Goal: Information Seeking & Learning: Learn about a topic

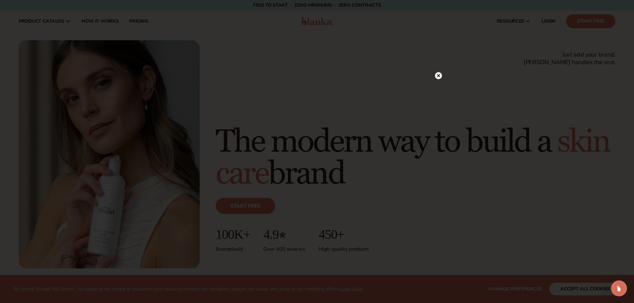
click at [442, 76] on circle at bounding box center [438, 75] width 7 height 7
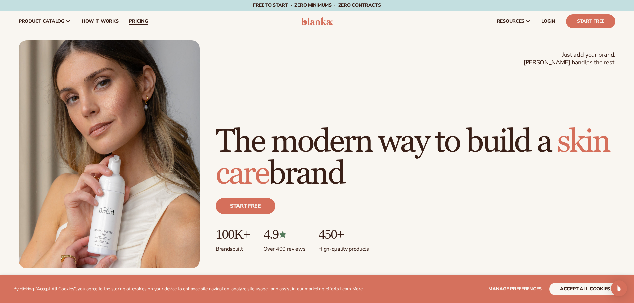
click at [130, 19] on span "pricing" at bounding box center [138, 21] width 19 height 5
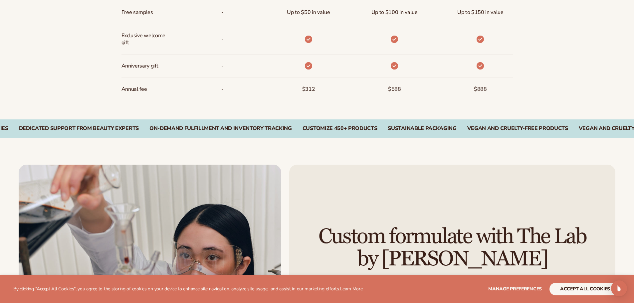
scroll to position [1026, 0]
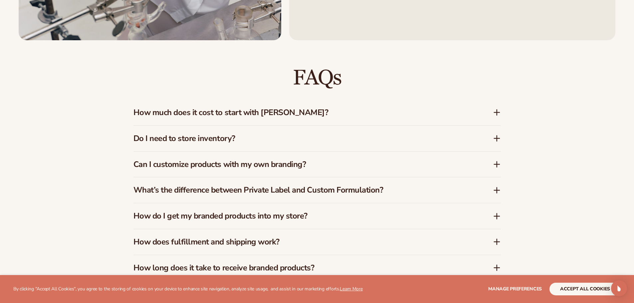
click at [397, 109] on h3 "How much does it cost to start with Blanka?" at bounding box center [302, 113] width 339 height 10
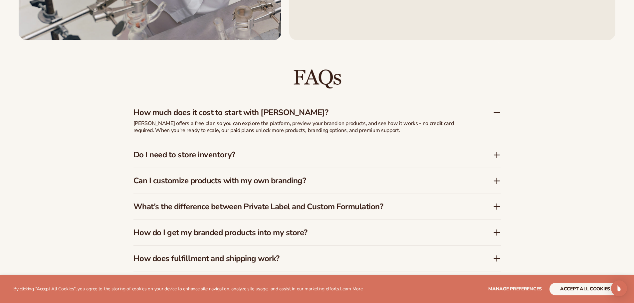
click at [393, 114] on h3 "How much does it cost to start with Blanka?" at bounding box center [302, 113] width 339 height 10
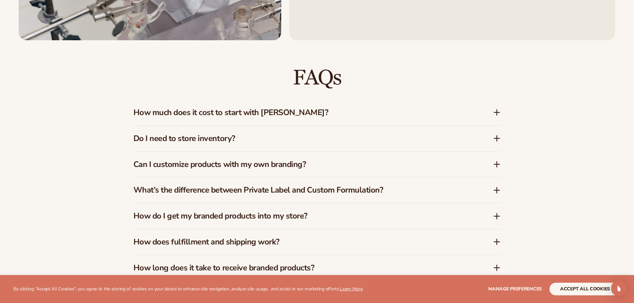
click at [292, 131] on div "Do I need to store inventory?" at bounding box center [316, 139] width 367 height 26
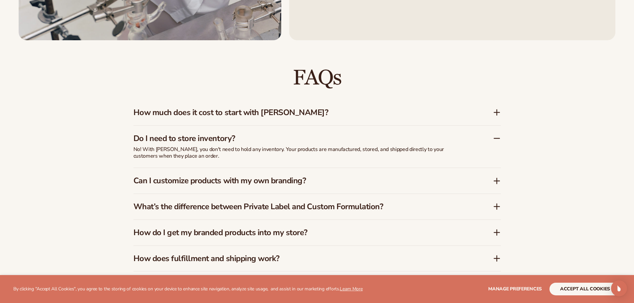
click at [263, 181] on h3 "Can I customize products with my own branding?" at bounding box center [302, 181] width 339 height 10
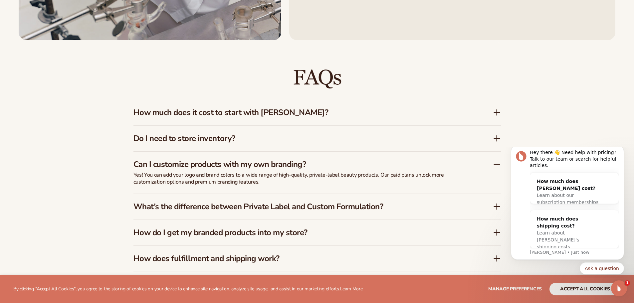
scroll to position [0, 0]
click at [622, 149] on icon "Dismiss notification" at bounding box center [622, 147] width 4 height 4
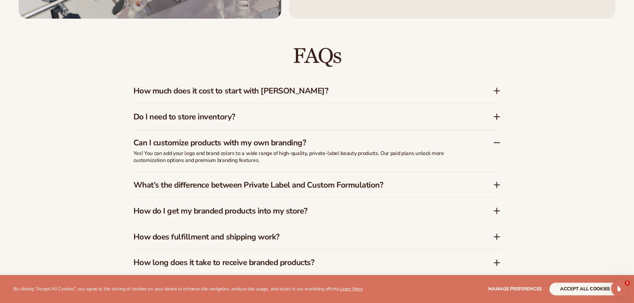
scroll to position [1059, 0]
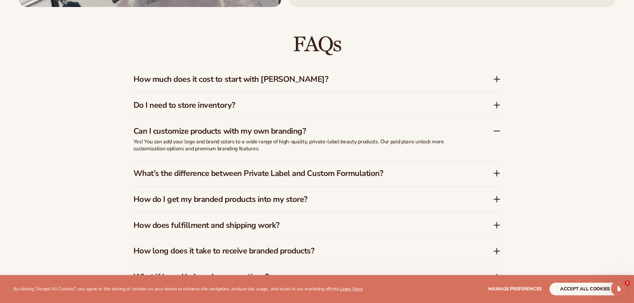
click at [302, 175] on h3 "What’s the difference between Private Label and Custom Formulation?" at bounding box center [302, 174] width 339 height 10
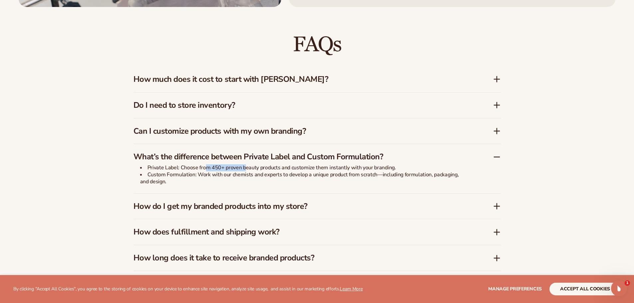
drag, startPoint x: 206, startPoint y: 168, endPoint x: 250, endPoint y: 168, distance: 43.9
click at [250, 168] on li "Private Label: Choose from 450+ proven beauty products and customize them insta…" at bounding box center [303, 167] width 326 height 7
drag, startPoint x: 201, startPoint y: 175, endPoint x: 250, endPoint y: 175, distance: 48.9
click at [249, 175] on li "Custom Formulation: Work with our chemists and experts to develop a unique prod…" at bounding box center [303, 178] width 326 height 14
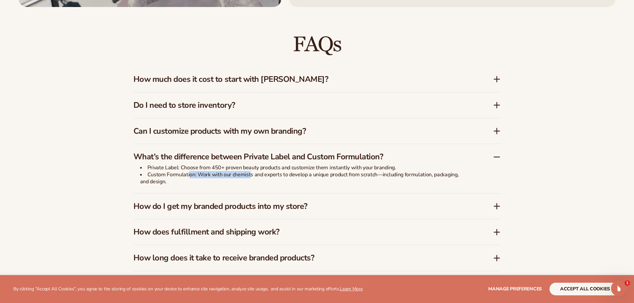
click at [250, 175] on li "Custom Formulation: Work with our chemists and experts to develop a unique prod…" at bounding box center [303, 178] width 326 height 14
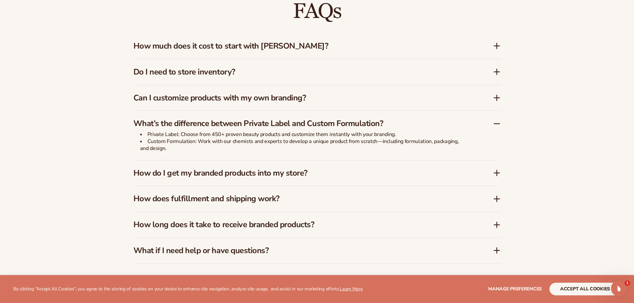
click at [192, 171] on h3 "How do I get my branded products into my store?" at bounding box center [302, 173] width 339 height 10
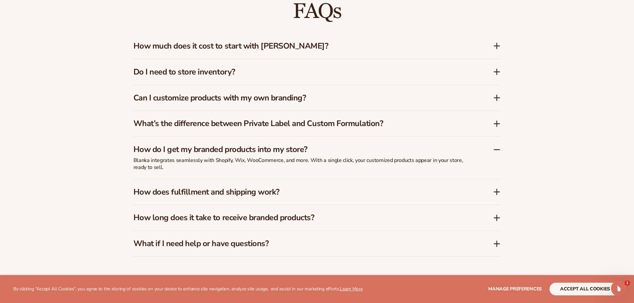
scroll to position [1125, 0]
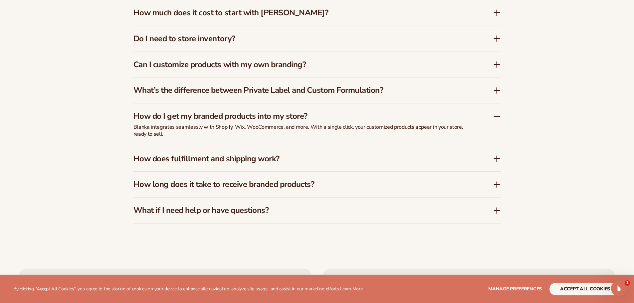
click at [235, 162] on h3 "How does fulfillment and shipping work?" at bounding box center [302, 159] width 339 height 10
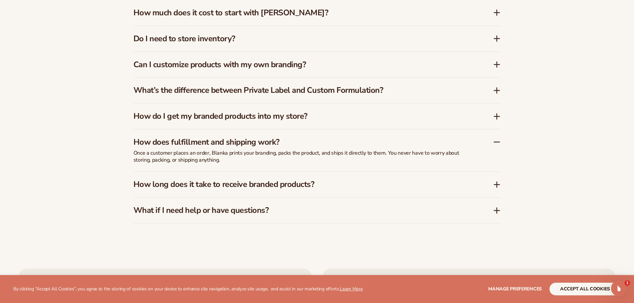
click at [263, 177] on div "How long does it take to receive branded products?" at bounding box center [316, 185] width 367 height 26
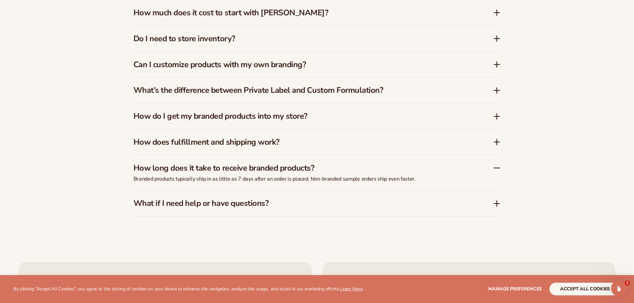
click at [278, 198] on div "What if I need help or have questions?" at bounding box center [316, 204] width 367 height 26
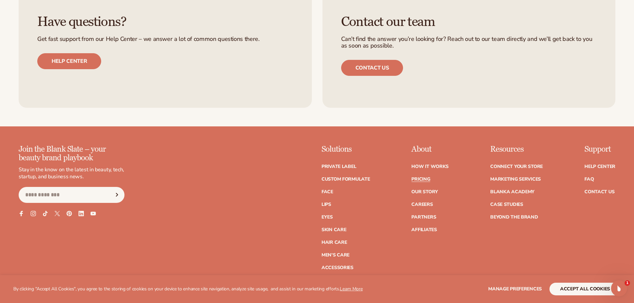
scroll to position [1516, 0]
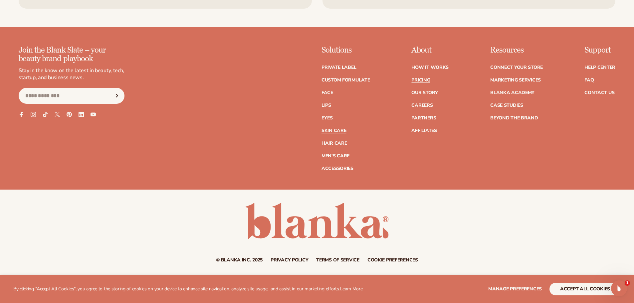
click at [329, 129] on link "Skin Care" at bounding box center [333, 130] width 25 height 5
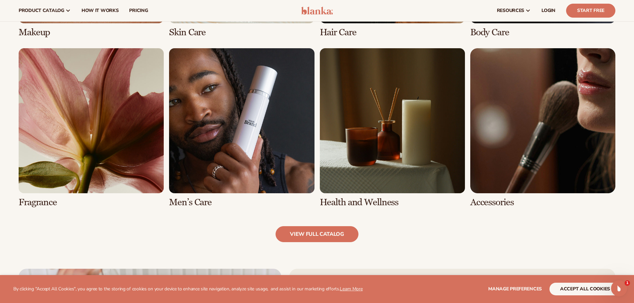
scroll to position [433, 0]
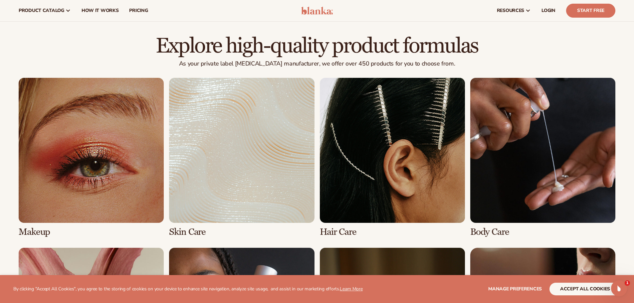
click at [232, 147] on link "2 / 8" at bounding box center [241, 157] width 145 height 159
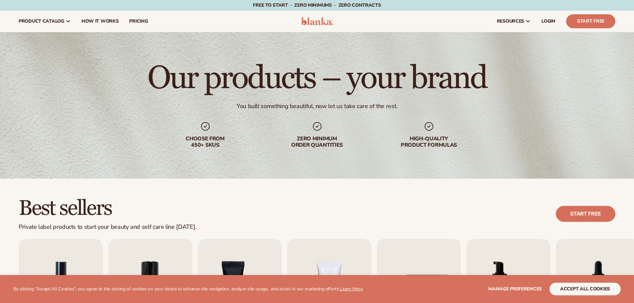
scroll to position [233, 0]
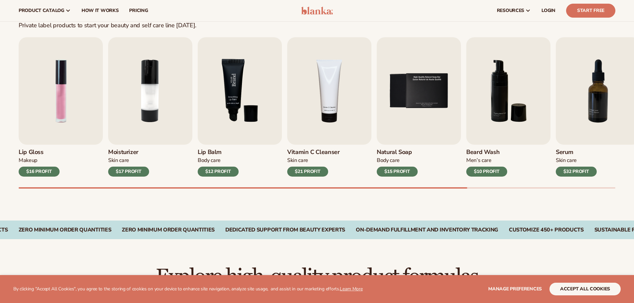
scroll to position [200, 0]
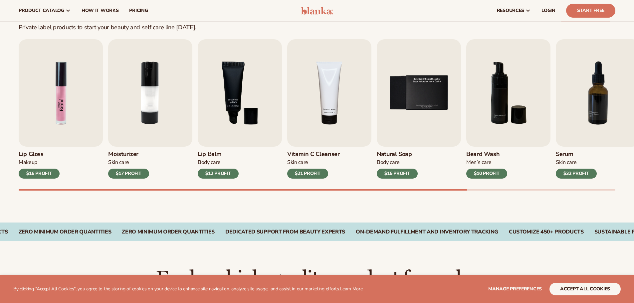
click at [93, 112] on img "1 / 9" at bounding box center [61, 92] width 84 height 107
click at [65, 96] on img "1 / 9" at bounding box center [61, 92] width 84 height 107
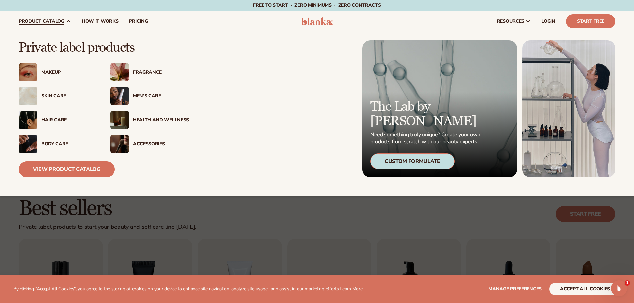
click at [147, 142] on div "Accessories" at bounding box center [161, 144] width 56 height 6
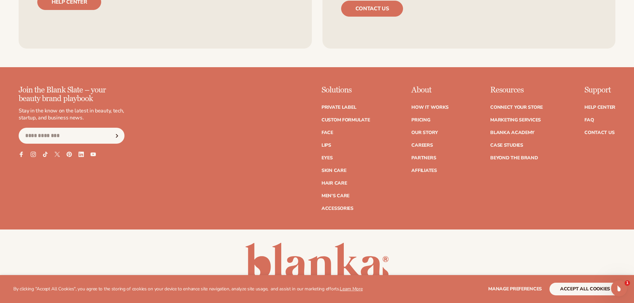
scroll to position [1315, 0]
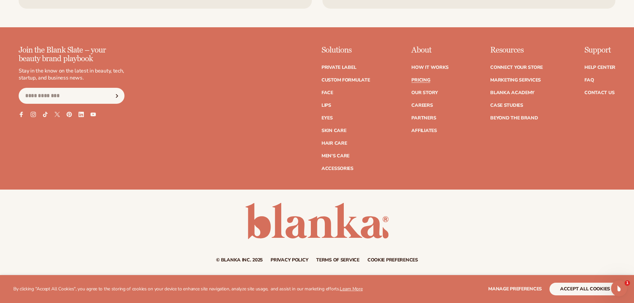
click at [428, 81] on link "Pricing" at bounding box center [420, 80] width 19 height 5
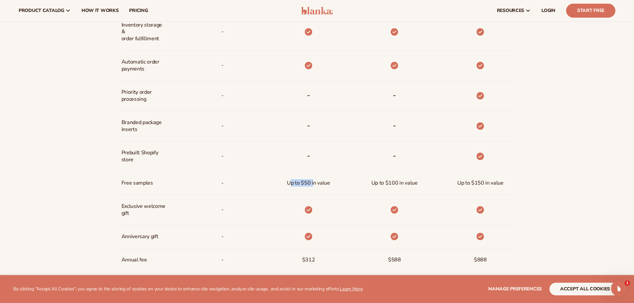
drag, startPoint x: 313, startPoint y: 183, endPoint x: 289, endPoint y: 183, distance: 23.6
click at [289, 183] on span "Up to $50 in value" at bounding box center [308, 183] width 43 height 12
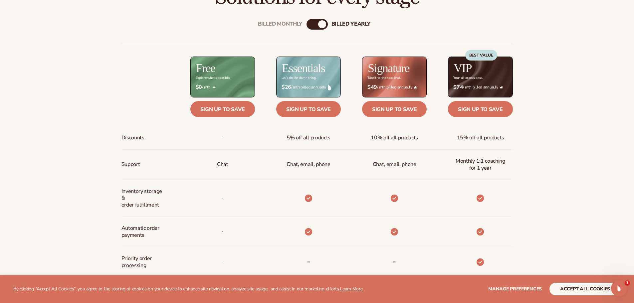
scroll to position [360, 0]
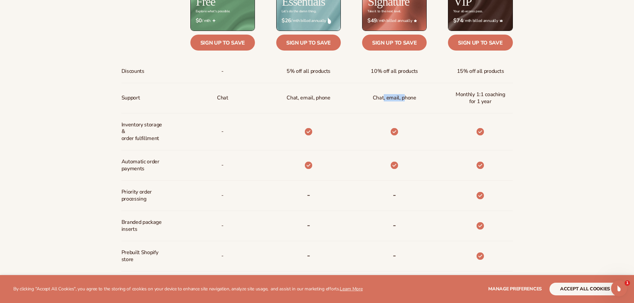
drag, startPoint x: 384, startPoint y: 99, endPoint x: 415, endPoint y: 98, distance: 30.6
click at [415, 98] on span "Chat, email, phone" at bounding box center [395, 98] width 44 height 12
click at [416, 98] on div "Chat, email, phone" at bounding box center [394, 98] width 54 height 30
drag, startPoint x: 389, startPoint y: 99, endPoint x: 333, endPoint y: 99, distance: 56.2
click at [333, 99] on div "Discounts Support Inventory storage &   order fulfillment Automatic order payme…" at bounding box center [316, 173] width 391 height 395
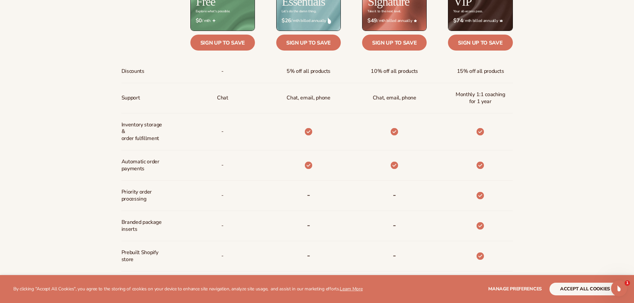
click at [302, 98] on p "Chat, email, phone" at bounding box center [308, 98] width 44 height 12
drag, startPoint x: 292, startPoint y: 99, endPoint x: 332, endPoint y: 99, distance: 40.3
click at [332, 99] on div "Chat, email, phone" at bounding box center [308, 98] width 54 height 30
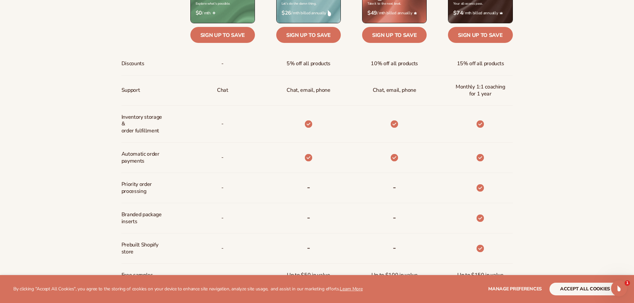
scroll to position [393, 0]
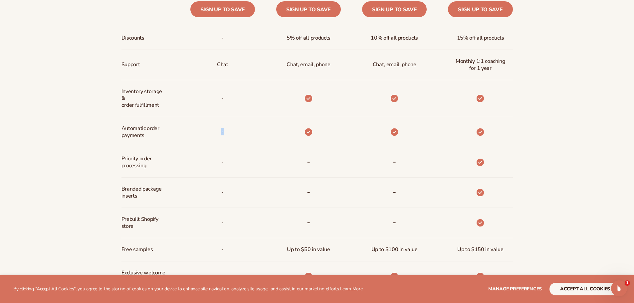
drag, startPoint x: 219, startPoint y: 129, endPoint x: 236, endPoint y: 129, distance: 17.0
click at [234, 129] on div "-" at bounding box center [212, 132] width 86 height 30
click at [282, 133] on div at bounding box center [298, 132] width 86 height 30
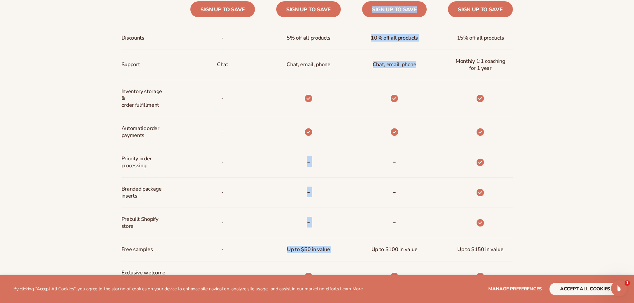
drag, startPoint x: 294, startPoint y: 133, endPoint x: 399, endPoint y: 140, distance: 105.4
click at [389, 139] on div "Discounts Support Inventory storage &   order fulfillment Automatic order payme…" at bounding box center [316, 140] width 391 height 395
click at [399, 140] on div at bounding box center [394, 132] width 18 height 30
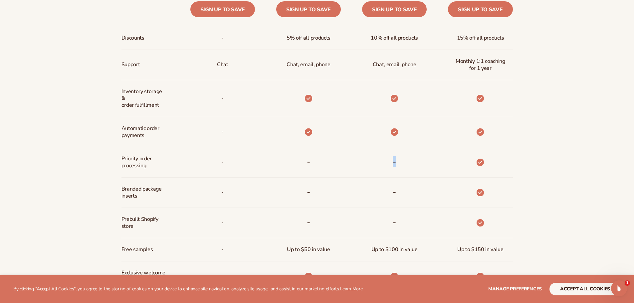
click at [399, 140] on div at bounding box center [394, 132] width 18 height 30
click at [325, 160] on div "-" at bounding box center [298, 162] width 86 height 30
click at [519, 168] on div "Billed Monthly billed Yearly Billed Monthly billed Yearly Discounts Support Inv…" at bounding box center [317, 132] width 429 height 448
drag, startPoint x: 470, startPoint y: 187, endPoint x: 464, endPoint y: 188, distance: 6.8
click at [470, 187] on div at bounding box center [470, 193] width 86 height 30
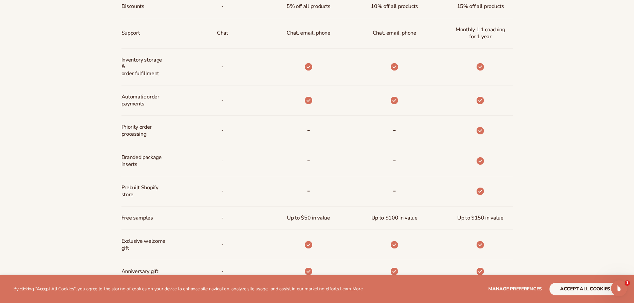
scroll to position [493, 0]
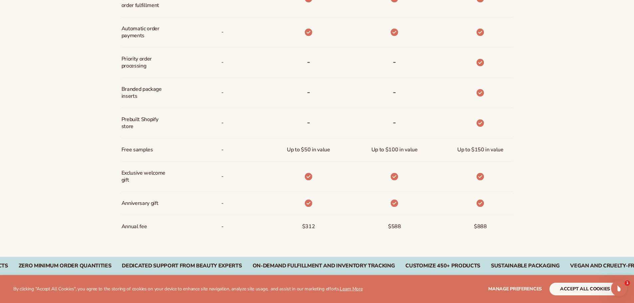
click at [449, 88] on div at bounding box center [470, 93] width 86 height 30
drag, startPoint x: 465, startPoint y: 148, endPoint x: 436, endPoint y: 144, distance: 29.2
click at [436, 144] on div "Up to $150 in value" at bounding box center [470, 149] width 86 height 23
click at [431, 148] on div "Up to $150 in value" at bounding box center [470, 149] width 86 height 23
drag, startPoint x: 491, startPoint y: 147, endPoint x: 501, endPoint y: 147, distance: 10.3
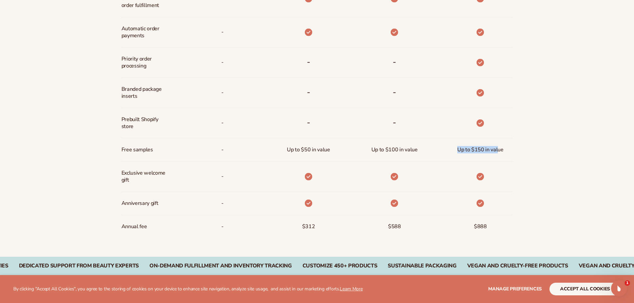
click at [500, 147] on div "Up to $150 in value" at bounding box center [480, 149] width 57 height 23
click at [501, 147] on span "Up to $150 in value" at bounding box center [480, 150] width 46 height 12
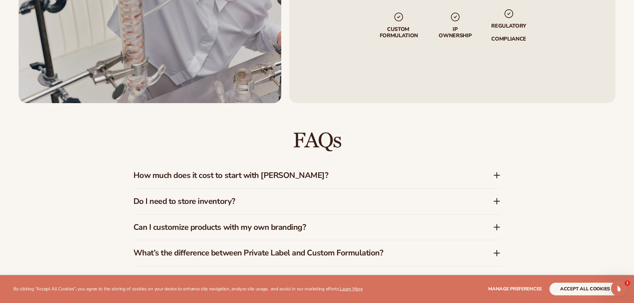
scroll to position [1092, 0]
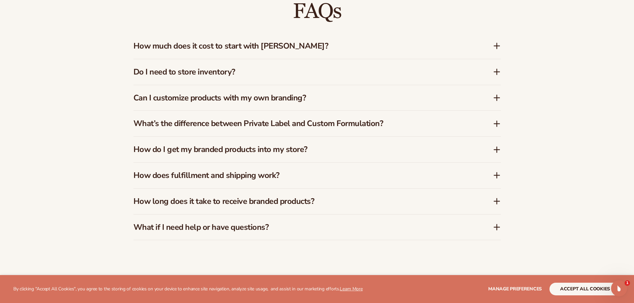
click at [330, 102] on h3 "Can I customize products with my own branding?" at bounding box center [302, 98] width 339 height 10
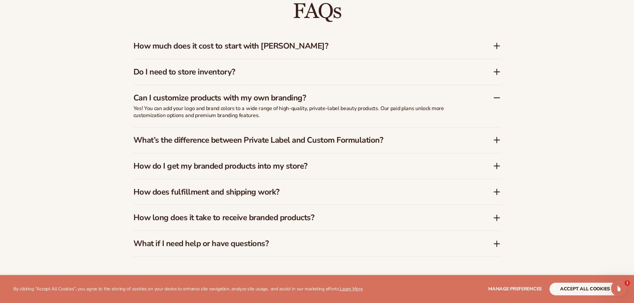
click at [335, 102] on h3 "Can I customize products with my own branding?" at bounding box center [302, 98] width 339 height 10
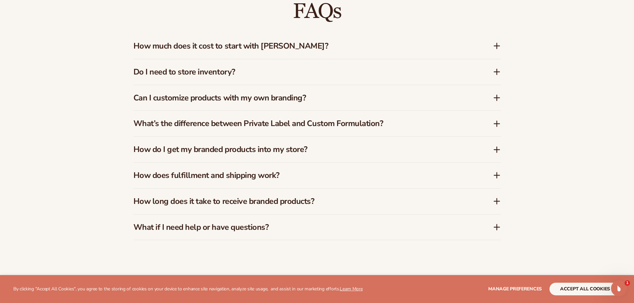
click at [353, 130] on div "What’s the difference between Private Label and Custom Formulation?" at bounding box center [316, 124] width 367 height 26
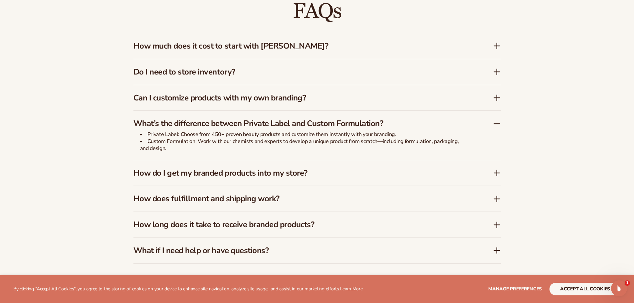
click at [353, 130] on div "What’s the difference between Private Label and Custom Formulation?" at bounding box center [316, 121] width 367 height 20
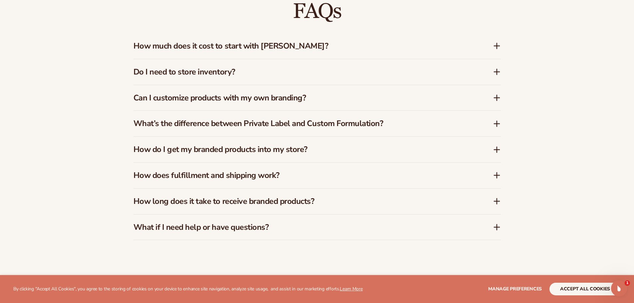
click at [339, 149] on h3 "How do I get my branded products into my store?" at bounding box center [302, 150] width 339 height 10
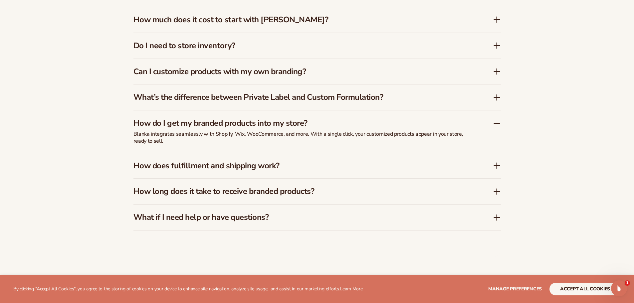
scroll to position [1192, 0]
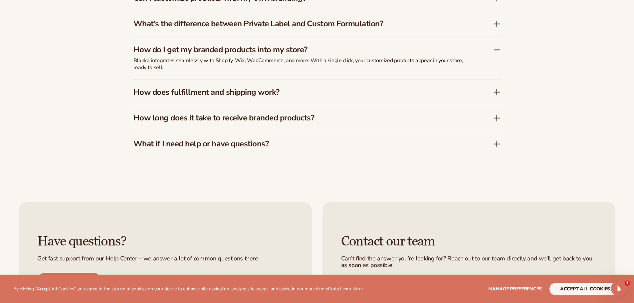
click at [259, 100] on div "How does fulfillment and shipping work?" at bounding box center [316, 93] width 367 height 26
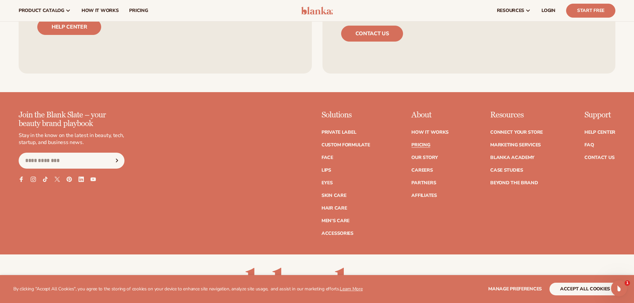
scroll to position [1444, 0]
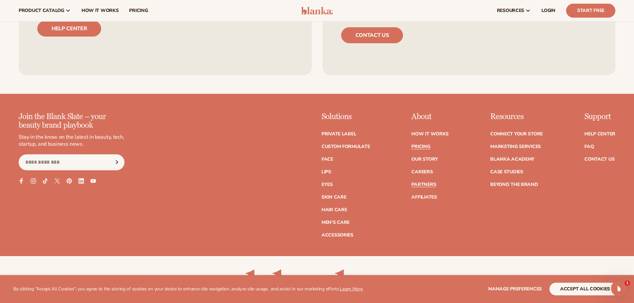
click at [428, 185] on link "Partners" at bounding box center [423, 184] width 25 height 5
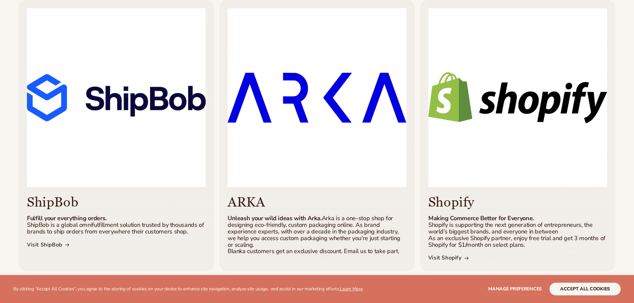
scroll to position [166, 0]
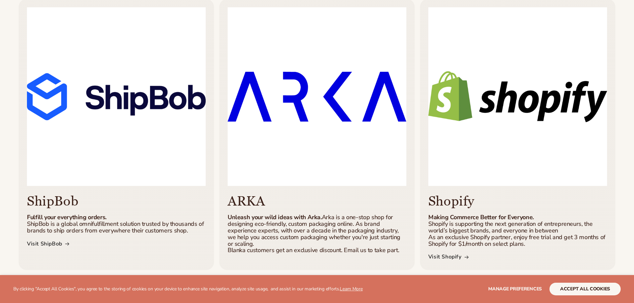
drag, startPoint x: 283, startPoint y: 138, endPoint x: 285, endPoint y: 136, distance: 3.5
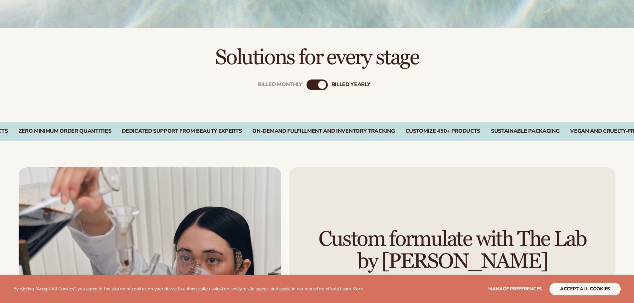
scroll to position [233, 0]
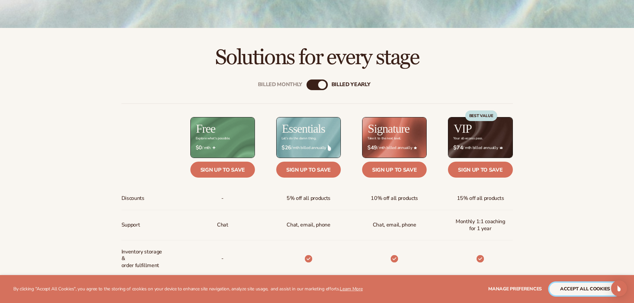
click at [570, 285] on button "accept all cookies" at bounding box center [584, 289] width 71 height 13
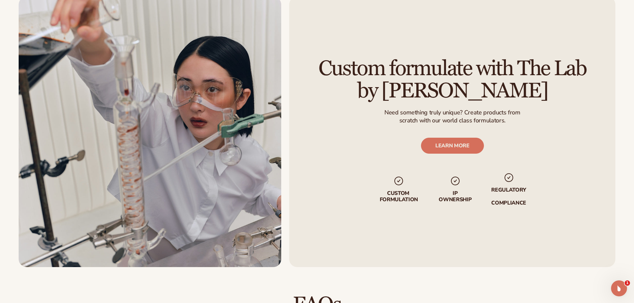
scroll to position [0, 0]
click at [620, 293] on div "Open Intercom Messenger" at bounding box center [618, 288] width 22 height 22
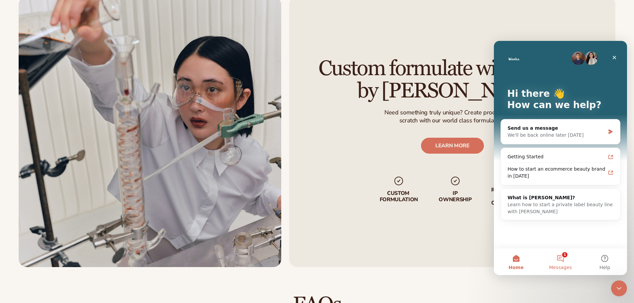
click at [563, 264] on button "1 Messages" at bounding box center [560, 262] width 44 height 27
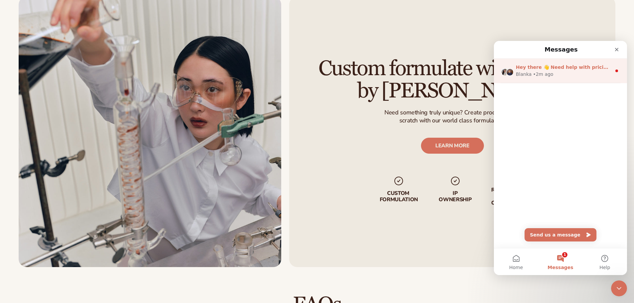
click at [567, 74] on div "[PERSON_NAME] • 2m ago" at bounding box center [563, 74] width 95 height 7
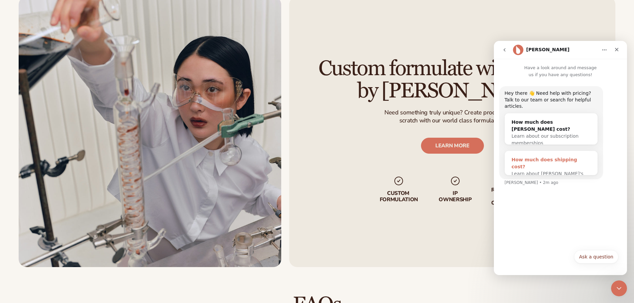
click at [561, 156] on div "How much does shipping cost?" at bounding box center [550, 163] width 79 height 14
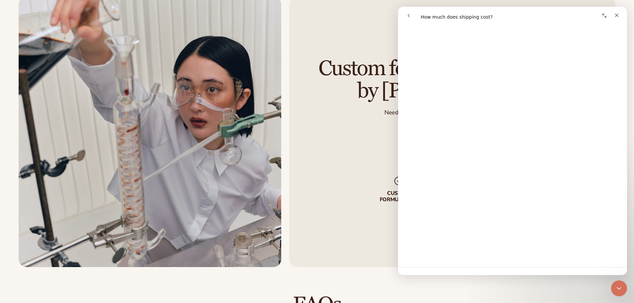
scroll to position [714, 0]
click at [354, 187] on div "Custom formulate with The Lab by [PERSON_NAME] Need something truly unique? Cre…" at bounding box center [452, 132] width 326 height 271
